Goal: Task Accomplishment & Management: Manage account settings

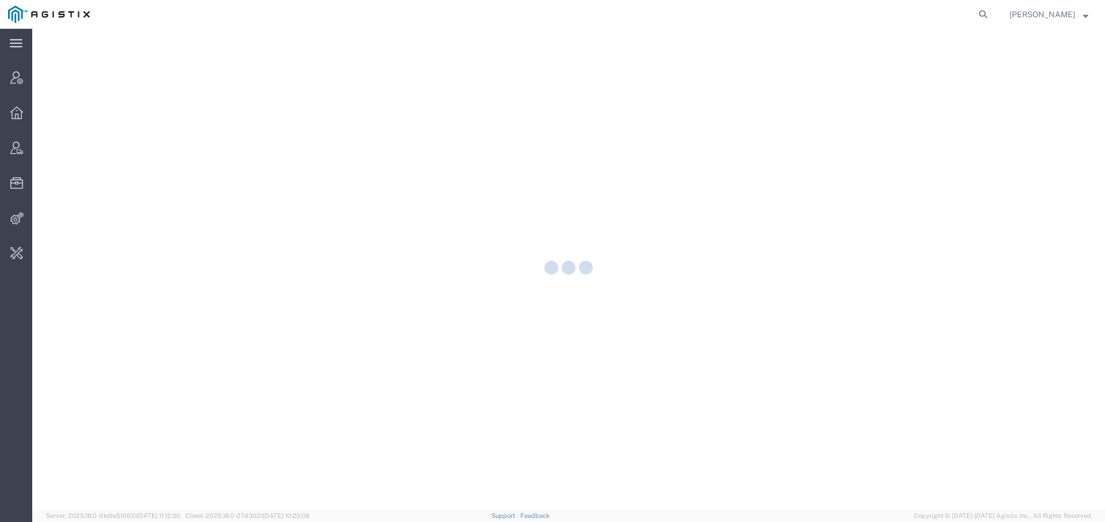
click at [977, 8] on icon at bounding box center [983, 14] width 16 height 16
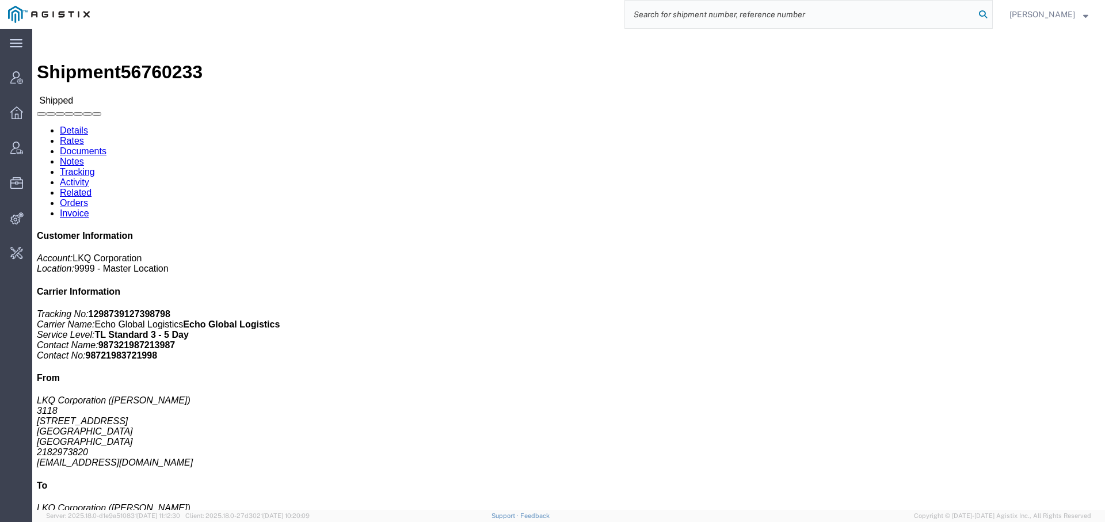
click at [977, 14] on icon at bounding box center [983, 14] width 16 height 16
click at [934, 11] on input "search" at bounding box center [800, 15] width 350 height 28
type input "exelixis"
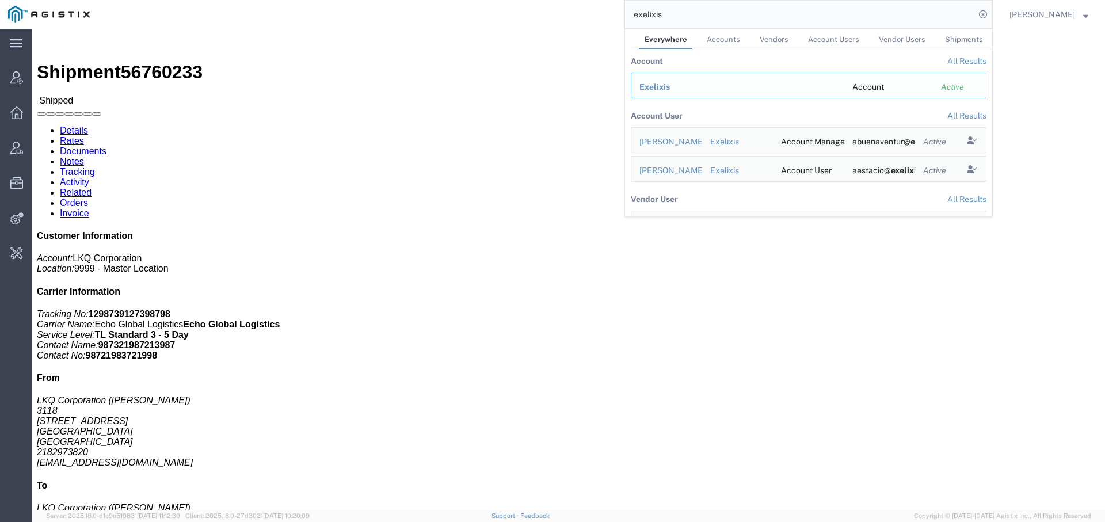
click at [651, 83] on span "Exelixis" at bounding box center [654, 86] width 30 height 9
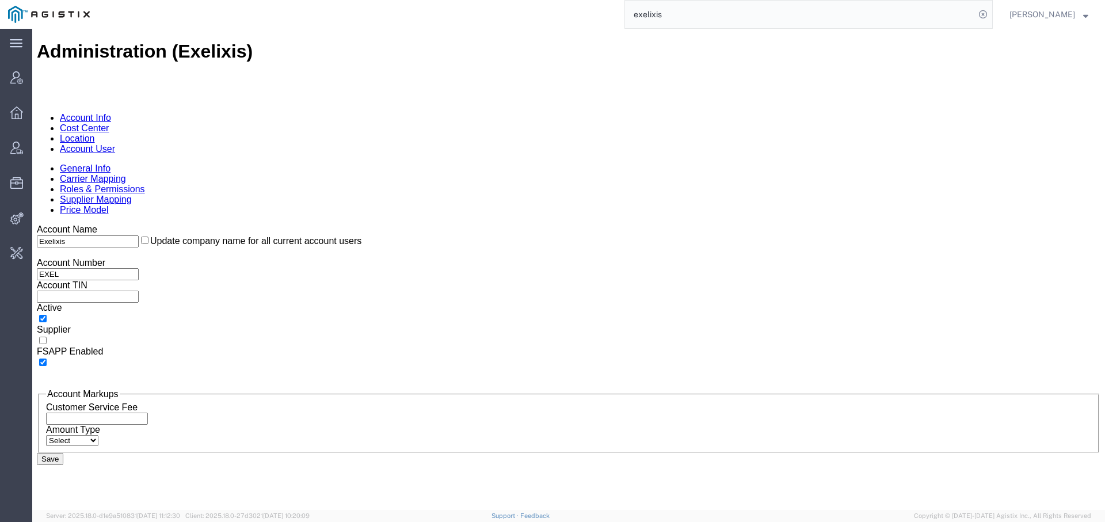
click at [115, 144] on link "Account User" at bounding box center [87, 149] width 55 height 10
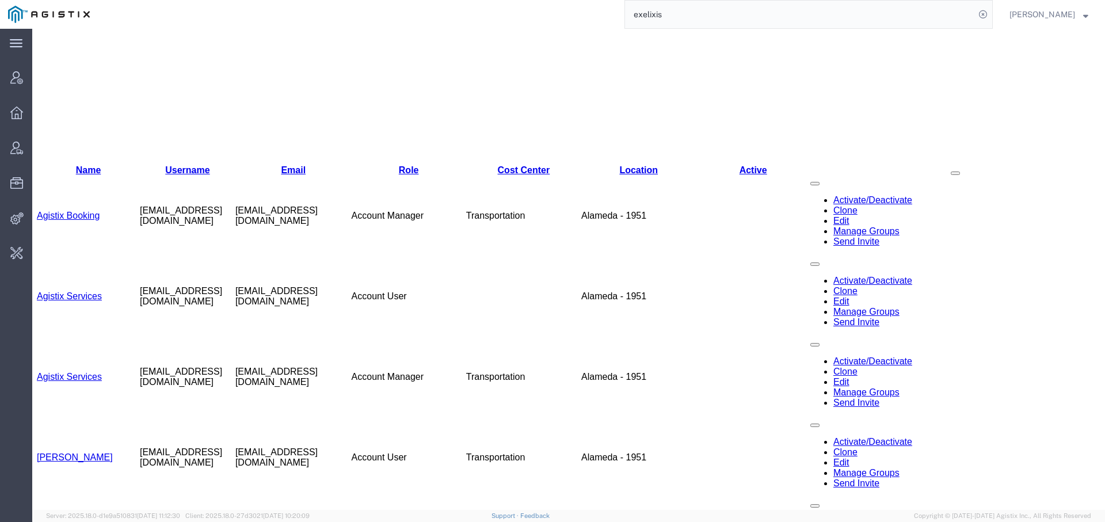
scroll to position [287, 0]
